Goal: Information Seeking & Learning: Learn about a topic

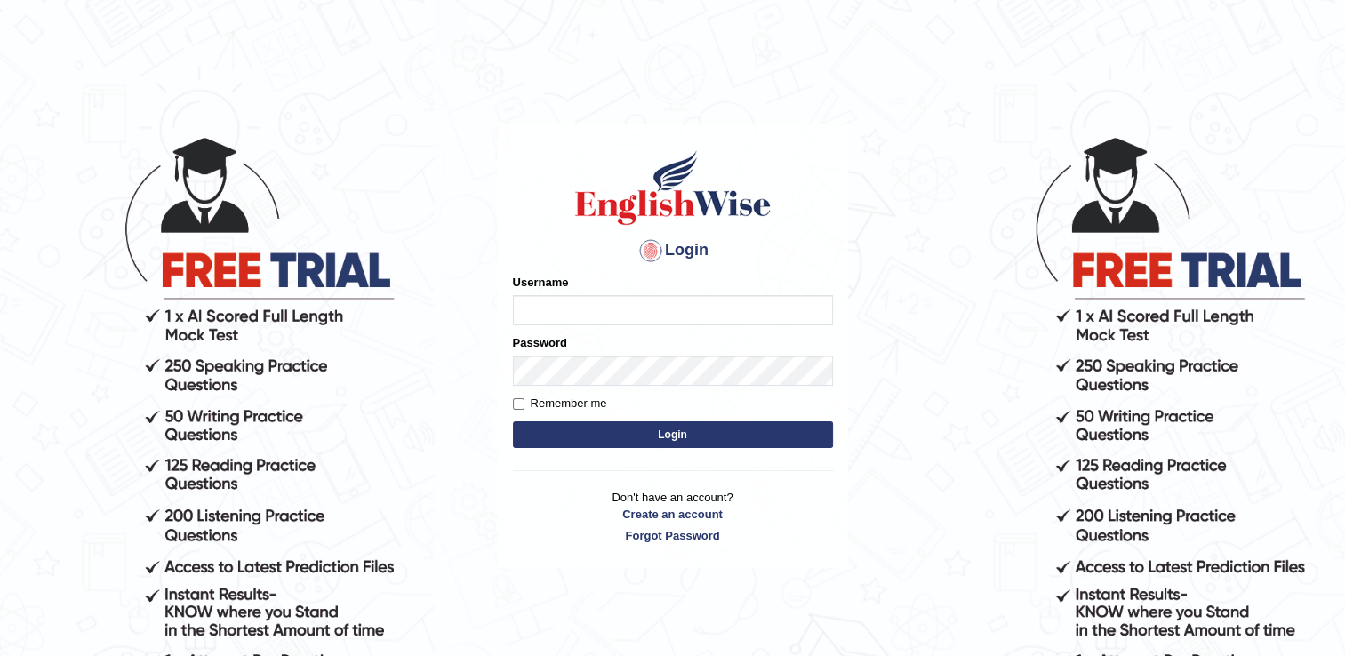
type input "CecyPires"
click at [609, 310] on input "CecyPires" at bounding box center [673, 310] width 320 height 30
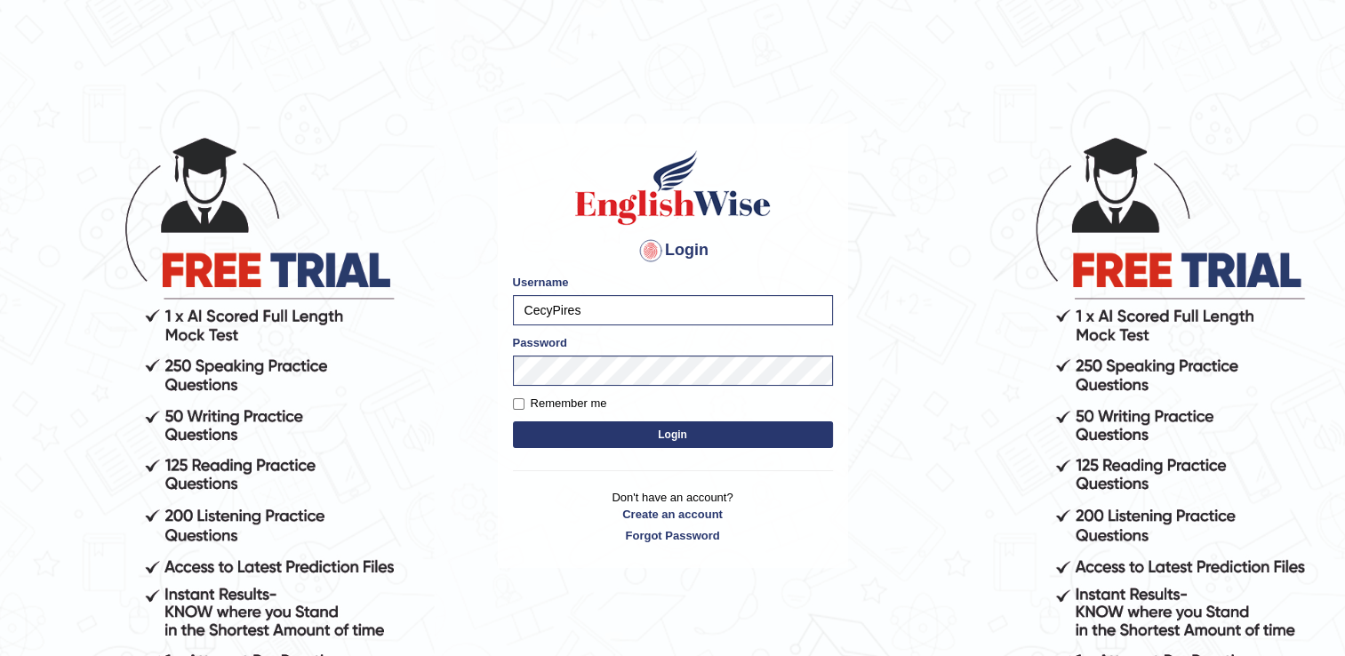
drag, startPoint x: 457, startPoint y: 412, endPoint x: 476, endPoint y: 415, distance: 19.9
click at [457, 412] on body "Login Please fix the following errors: Username CecyPires Password Remember me …" at bounding box center [672, 396] width 1345 height 656
click at [629, 428] on button "Login" at bounding box center [673, 434] width 320 height 27
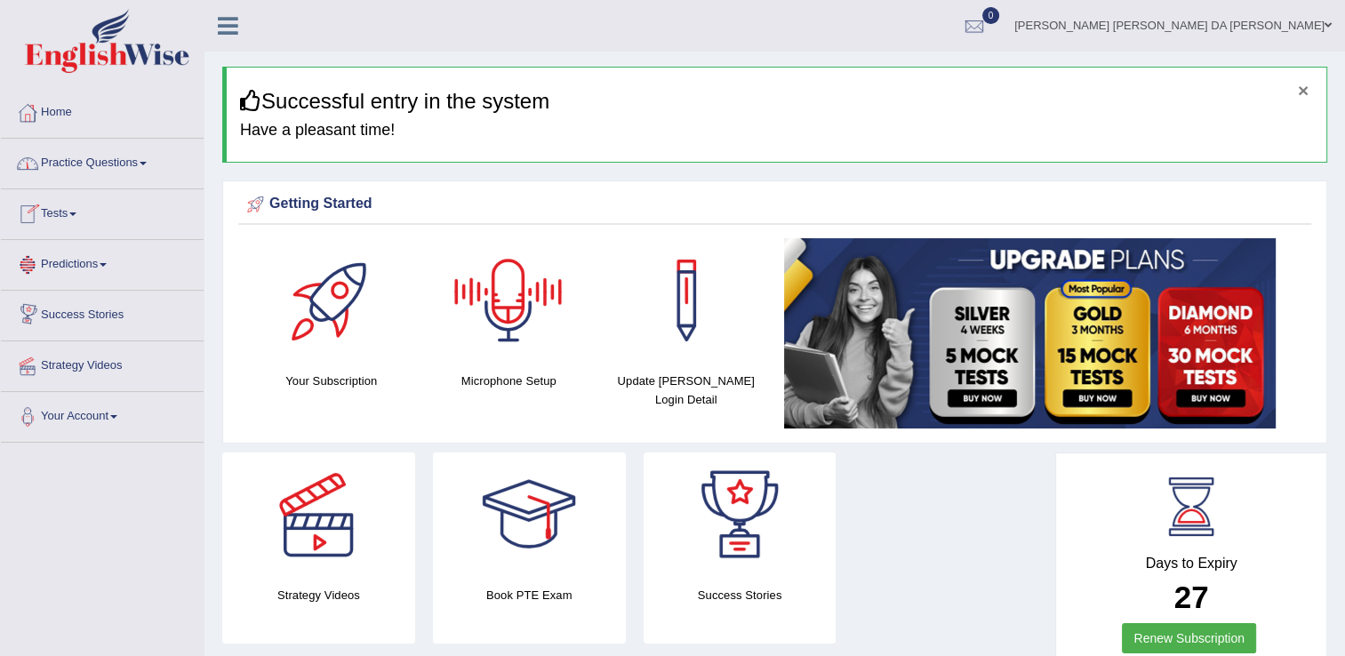
click at [1301, 92] on button "×" at bounding box center [1303, 90] width 11 height 19
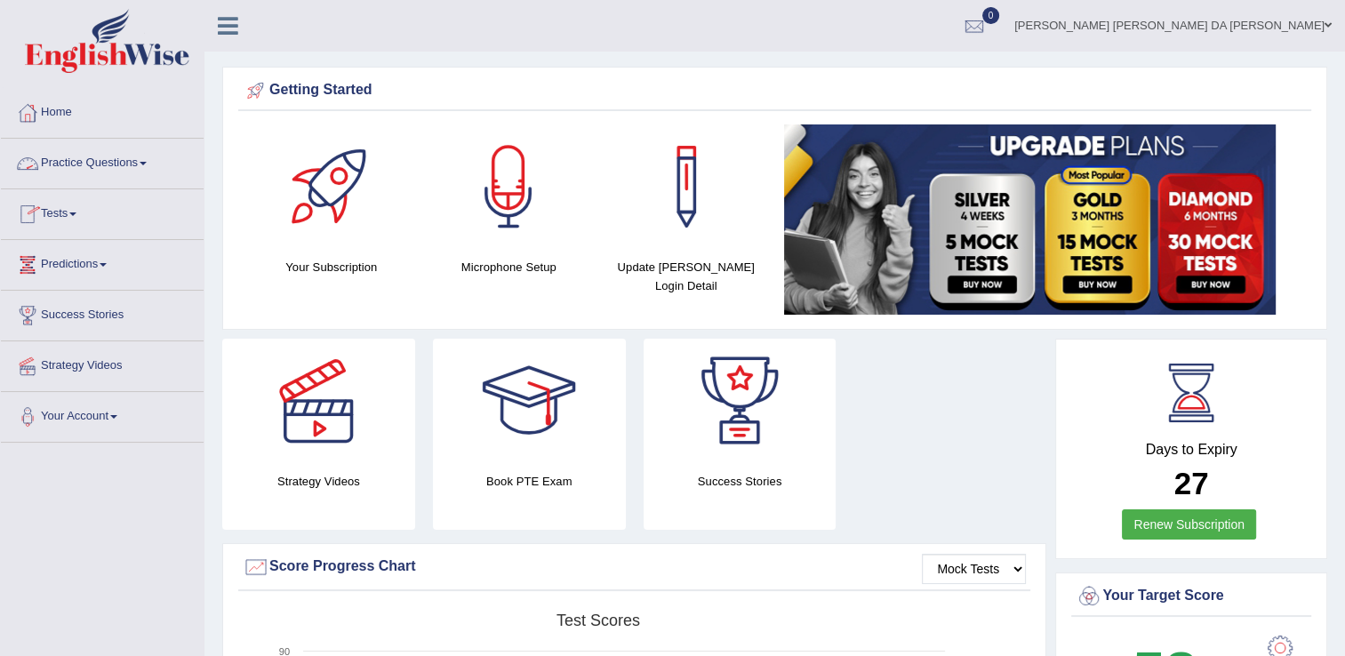
click at [108, 159] on link "Practice Questions" at bounding box center [102, 161] width 203 height 44
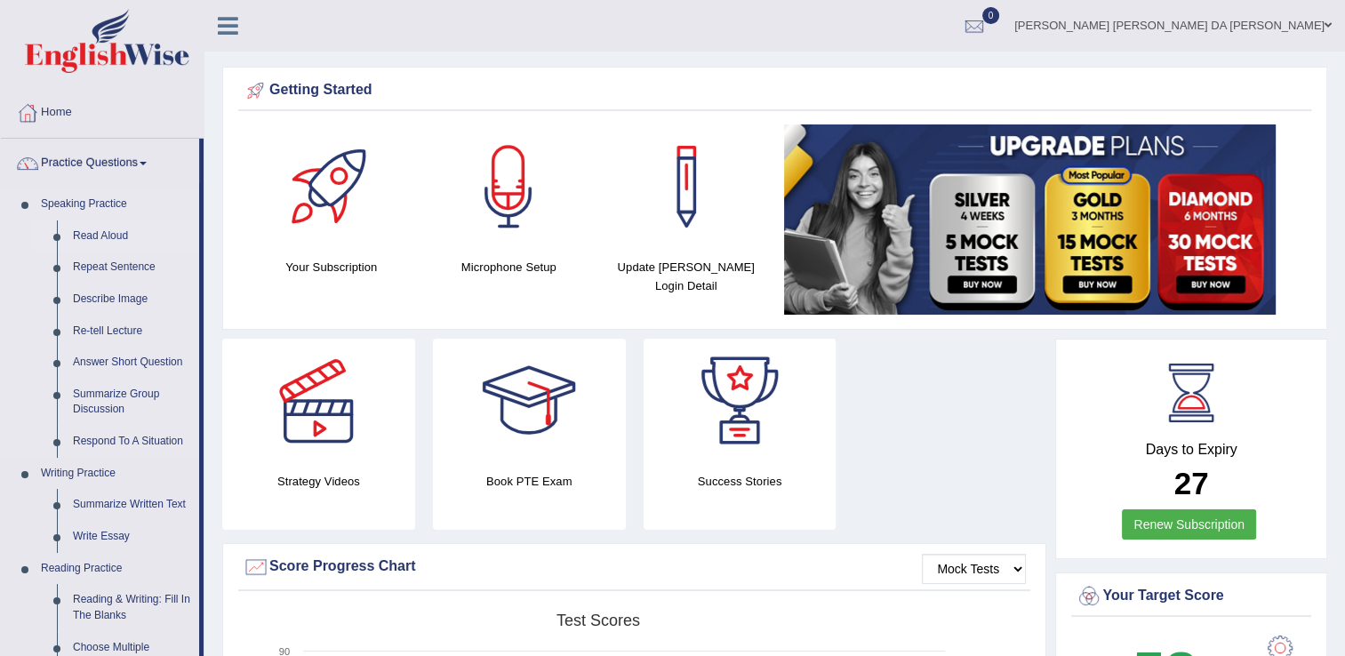
click at [105, 236] on link "Read Aloud" at bounding box center [132, 236] width 134 height 32
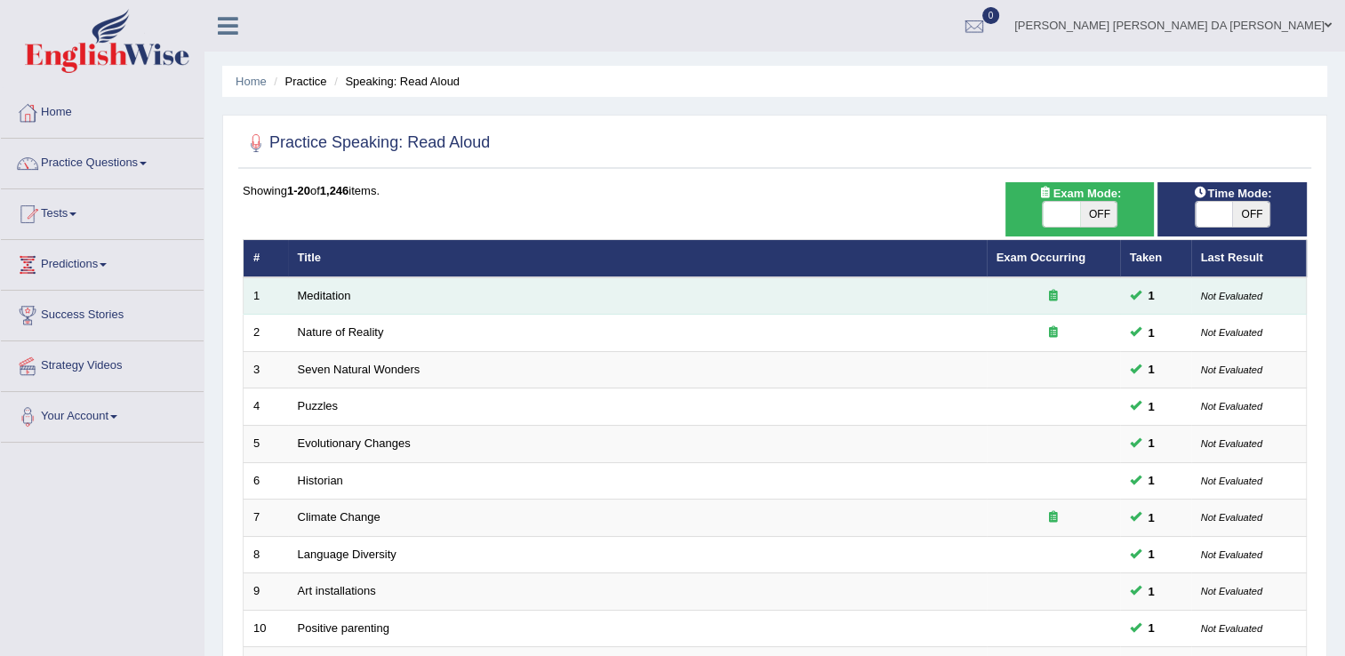
click at [1246, 299] on small "Not Evaluated" at bounding box center [1231, 296] width 61 height 11
click at [1140, 294] on span at bounding box center [1136, 295] width 12 height 12
click at [1050, 291] on icon at bounding box center [1053, 296] width 9 height 12
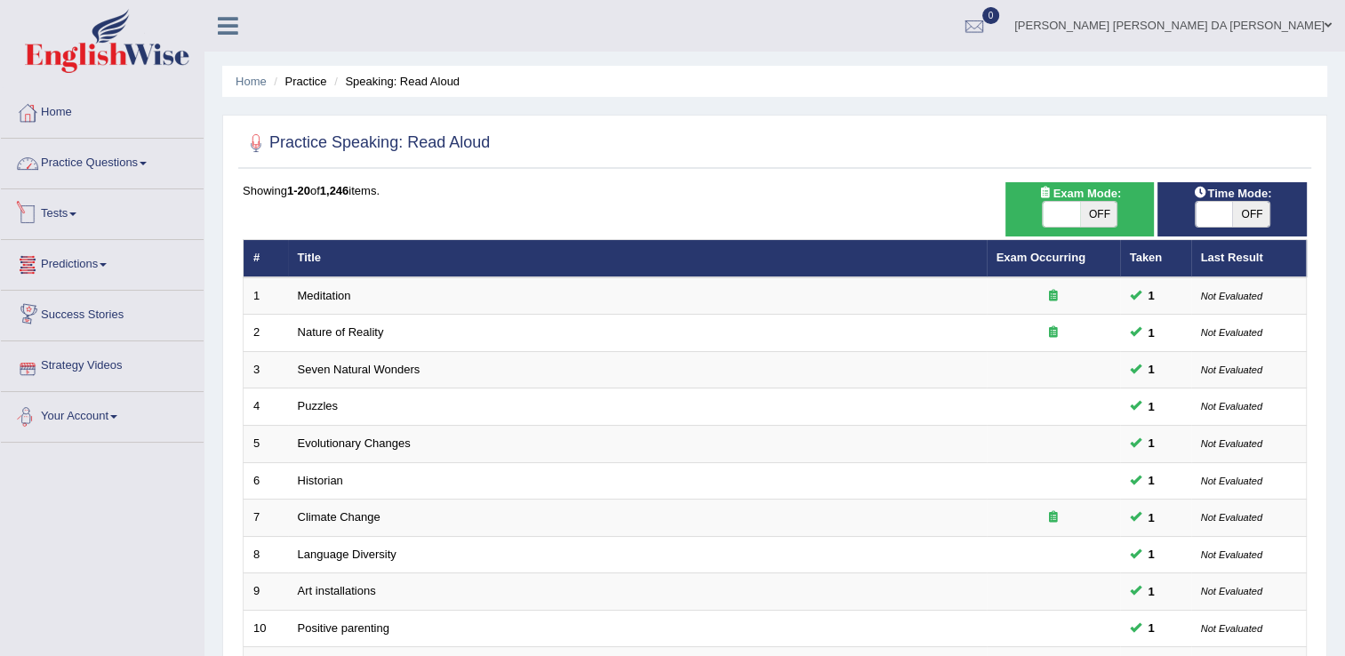
click at [135, 162] on link "Practice Questions" at bounding box center [102, 161] width 203 height 44
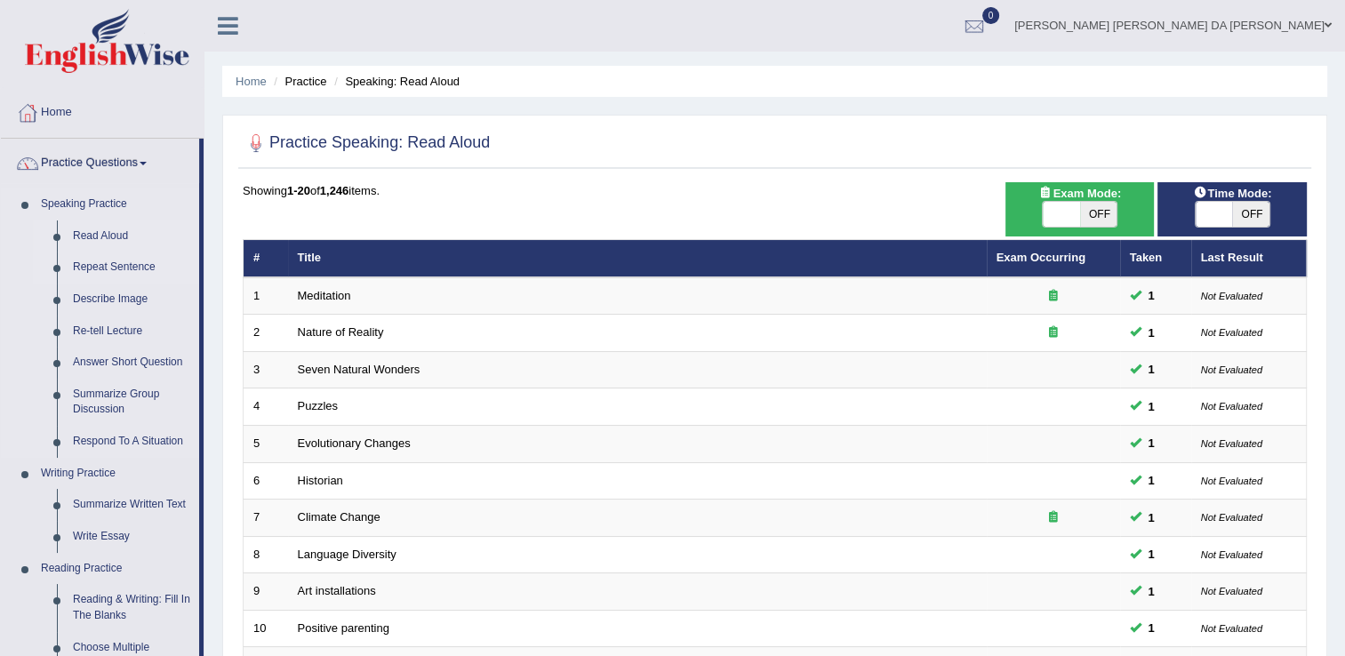
click at [139, 264] on link "Repeat Sentence" at bounding box center [132, 268] width 134 height 32
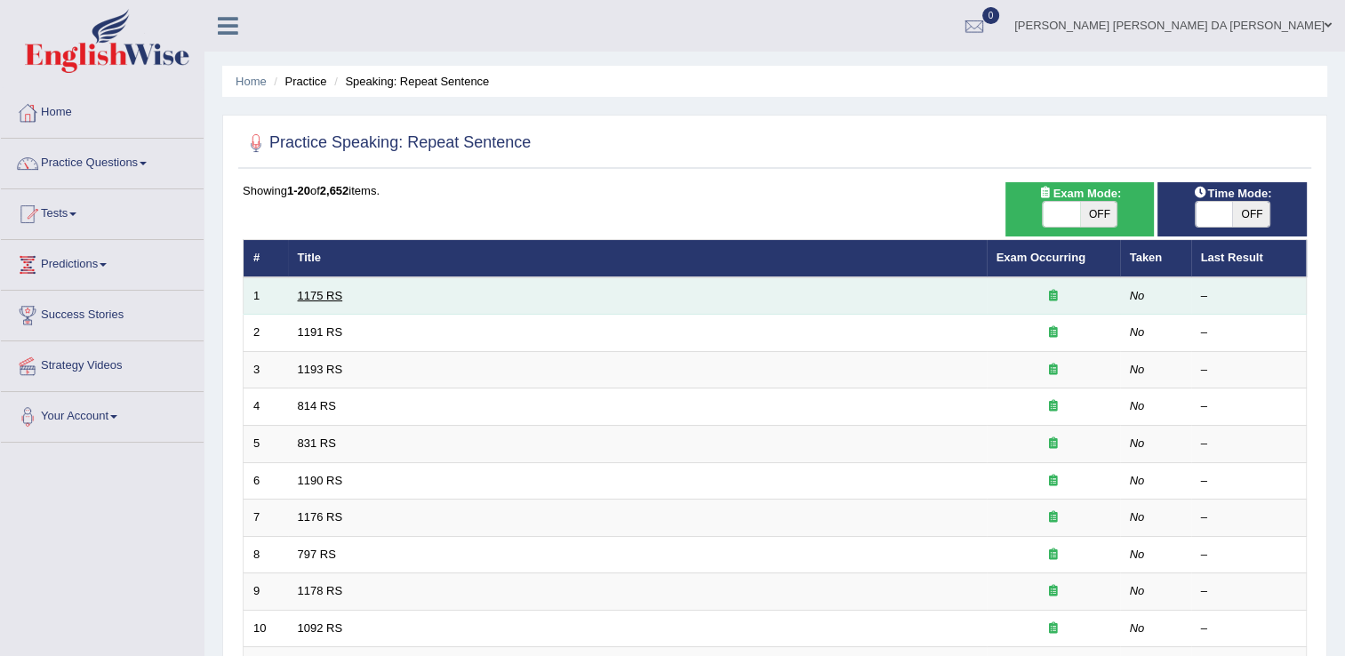
click at [322, 299] on link "1175 RS" at bounding box center [320, 295] width 45 height 13
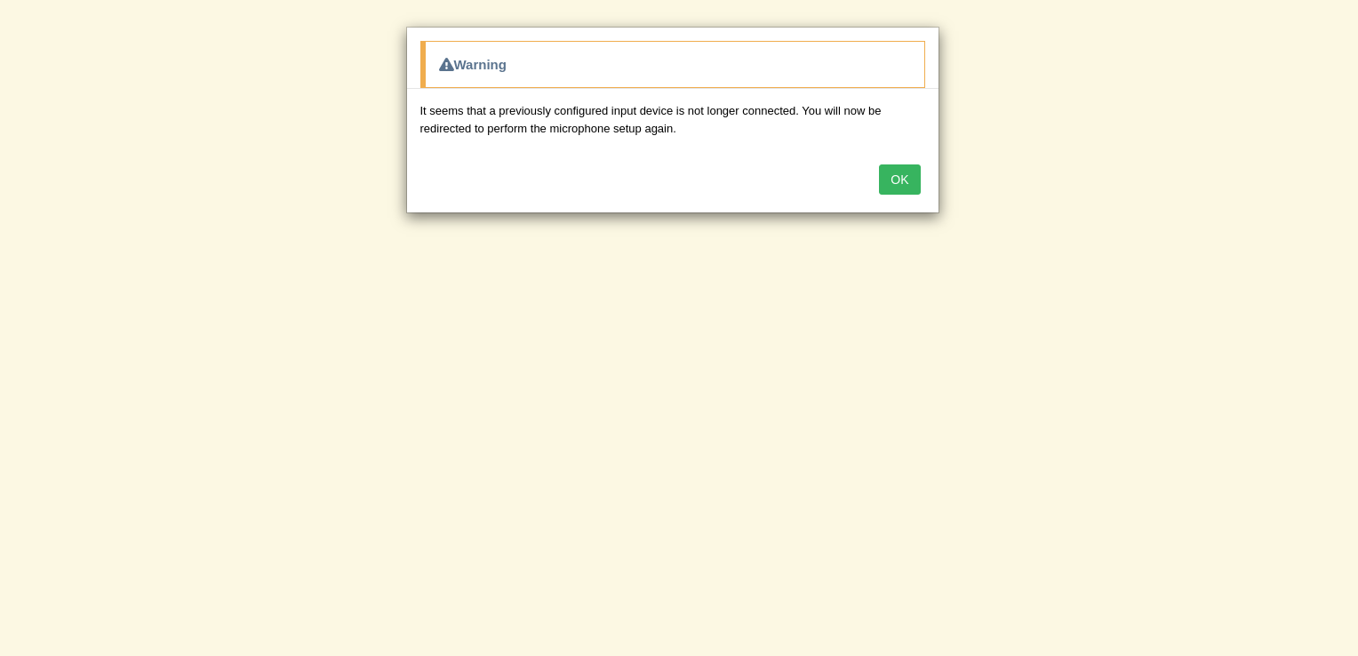
click at [901, 180] on button "OK" at bounding box center [899, 179] width 41 height 30
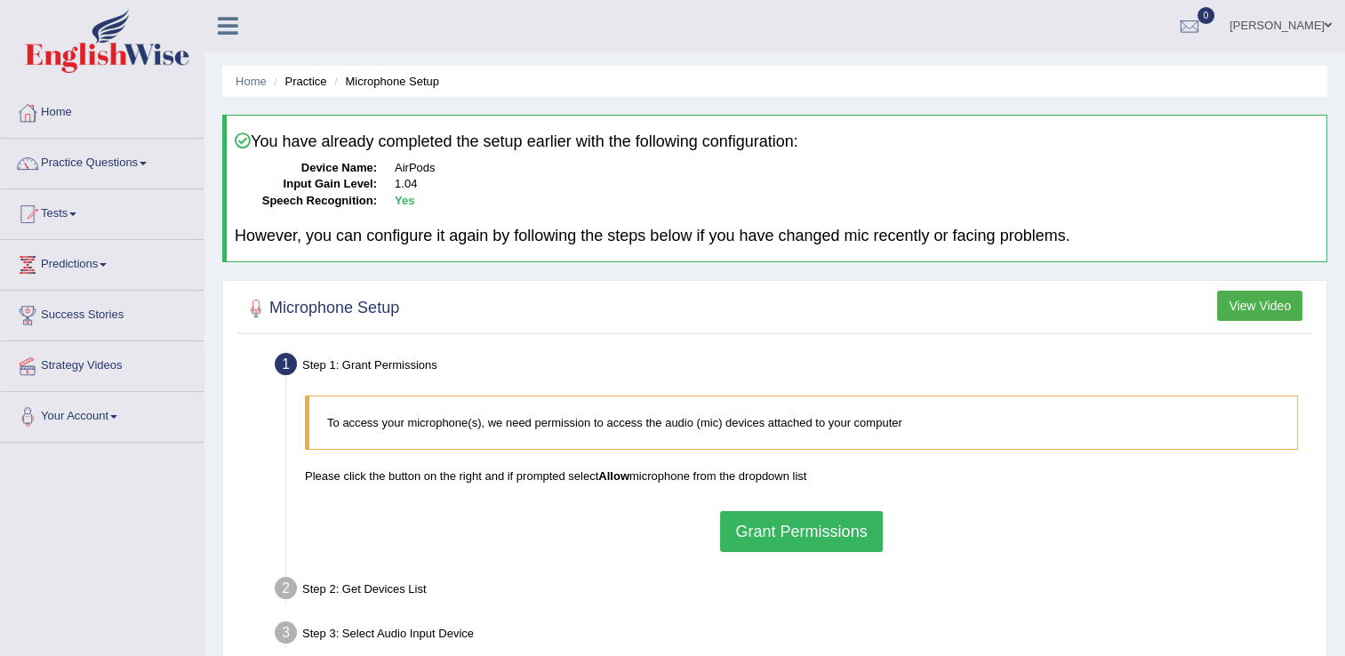
click at [817, 532] on button "Grant Permissions" at bounding box center [801, 531] width 162 height 41
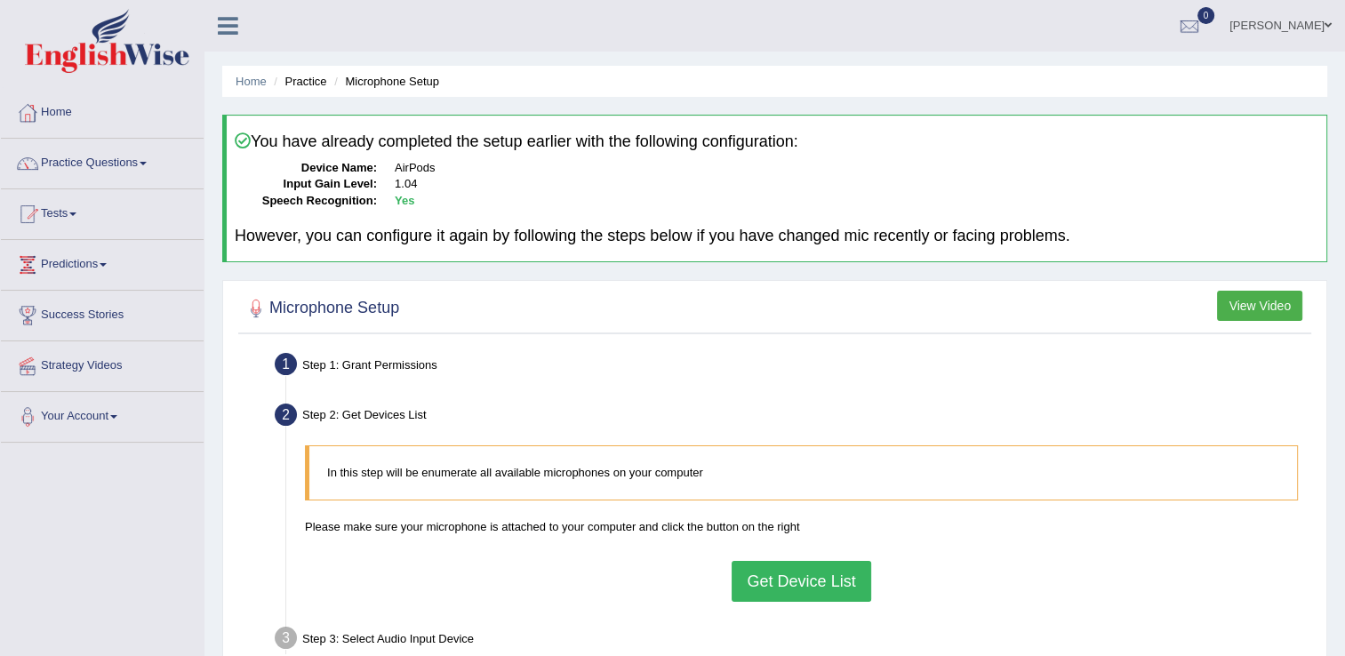
click at [808, 582] on button "Get Device List" at bounding box center [801, 581] width 139 height 41
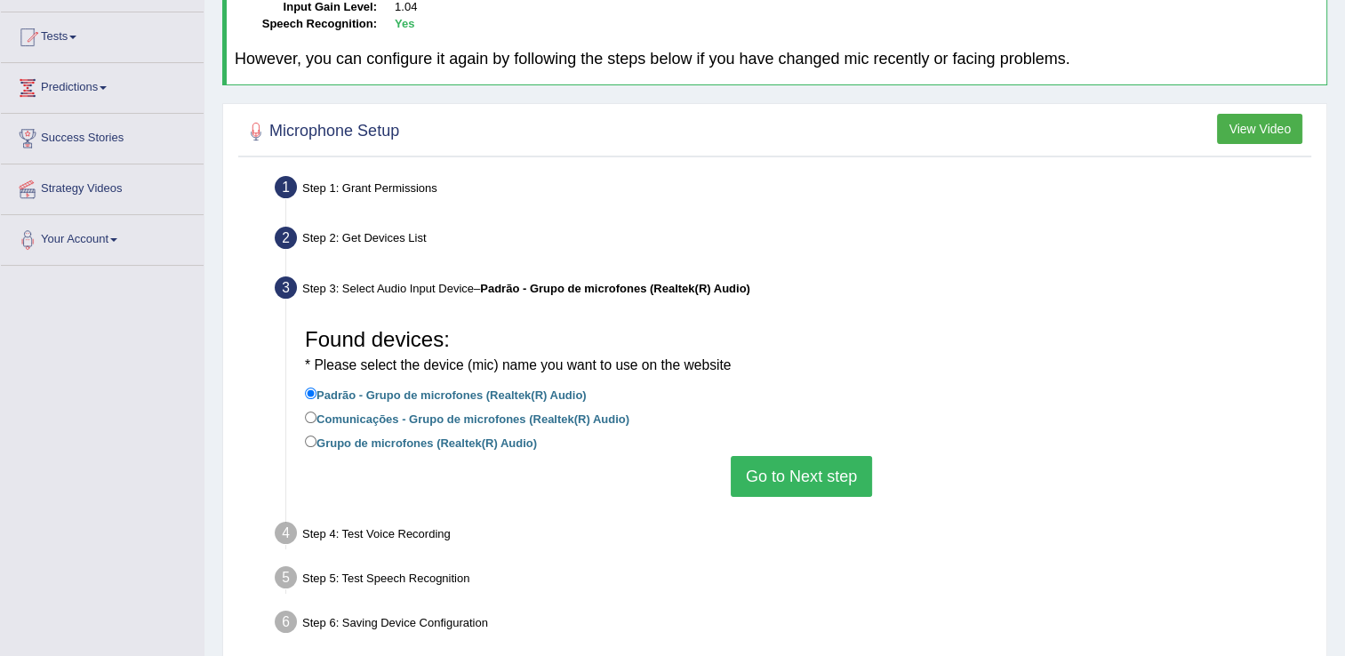
scroll to position [178, 0]
